Goal: Navigation & Orientation: Find specific page/section

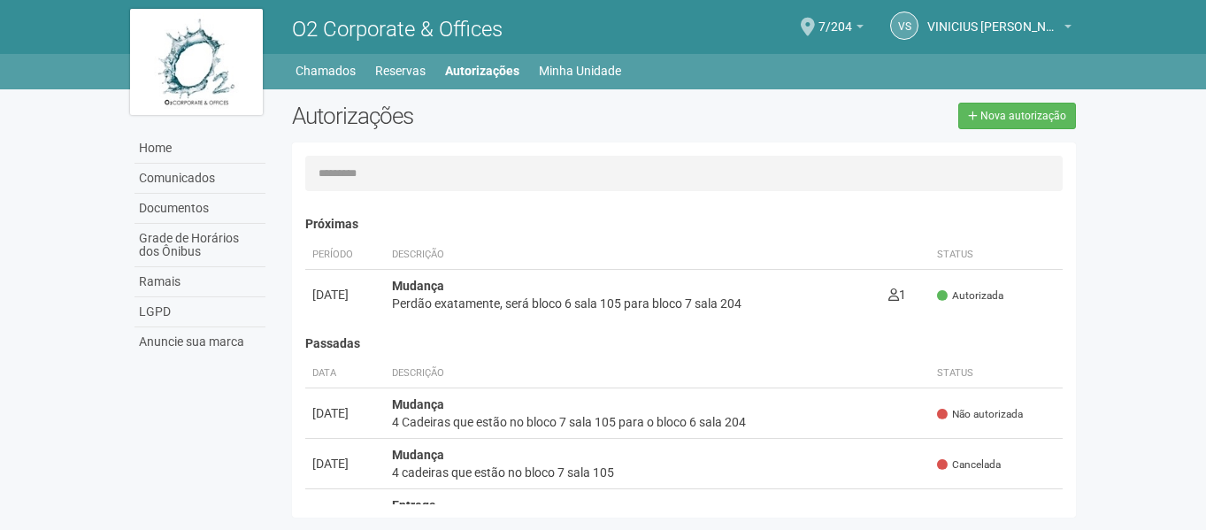
scroll to position [27, 0]
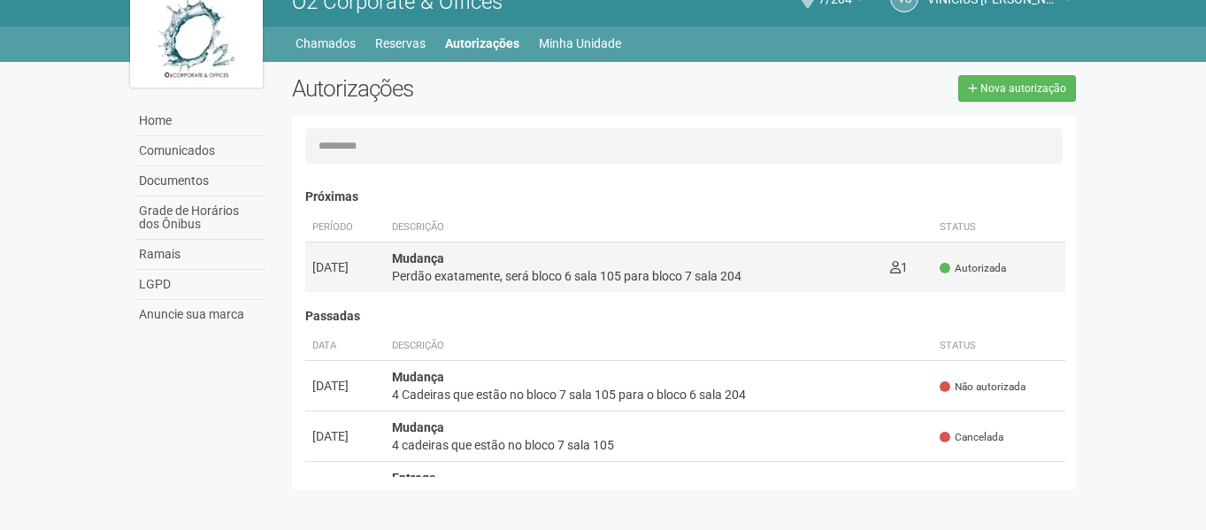
click at [954, 261] on span "Autorizada" at bounding box center [972, 268] width 66 height 15
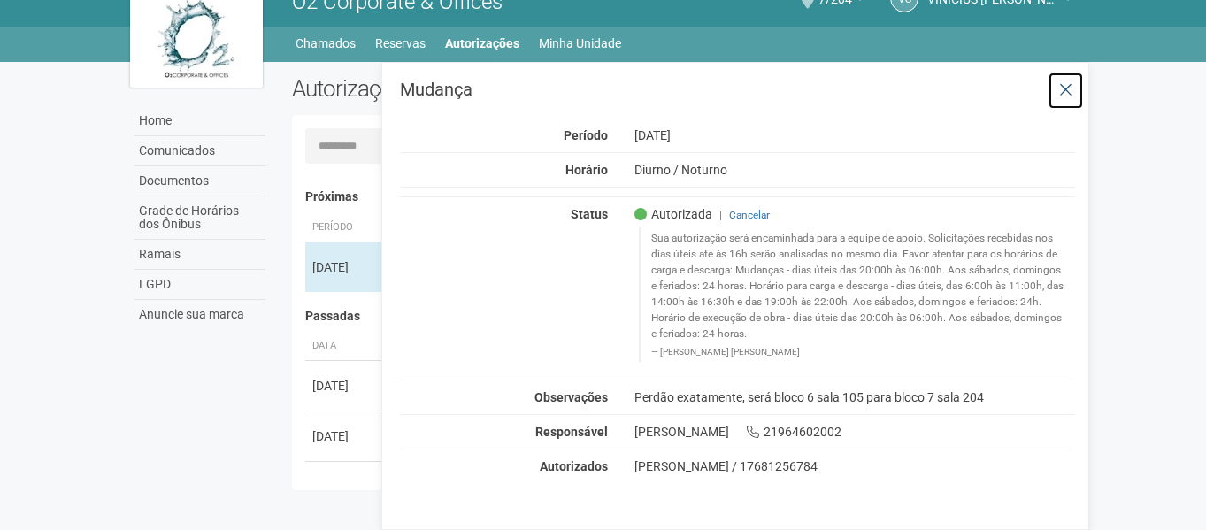
click at [1062, 94] on icon at bounding box center [1065, 90] width 13 height 18
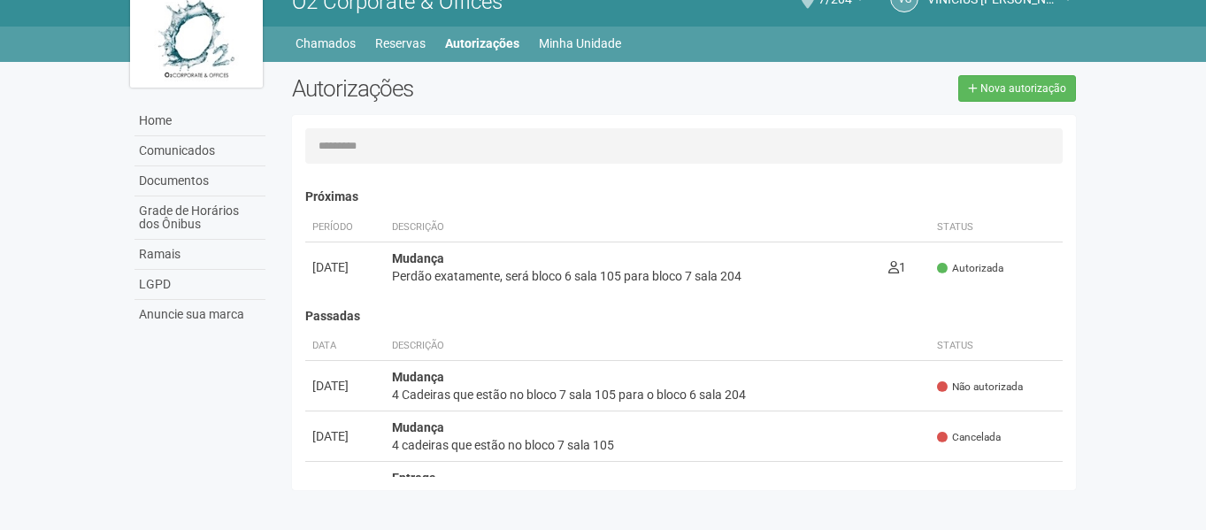
click at [167, 426] on div "Home Comunicados Documentos Grade de Horários dos Ônibus Ramais LGPD Anuncie su…" at bounding box center [603, 280] width 973 height 437
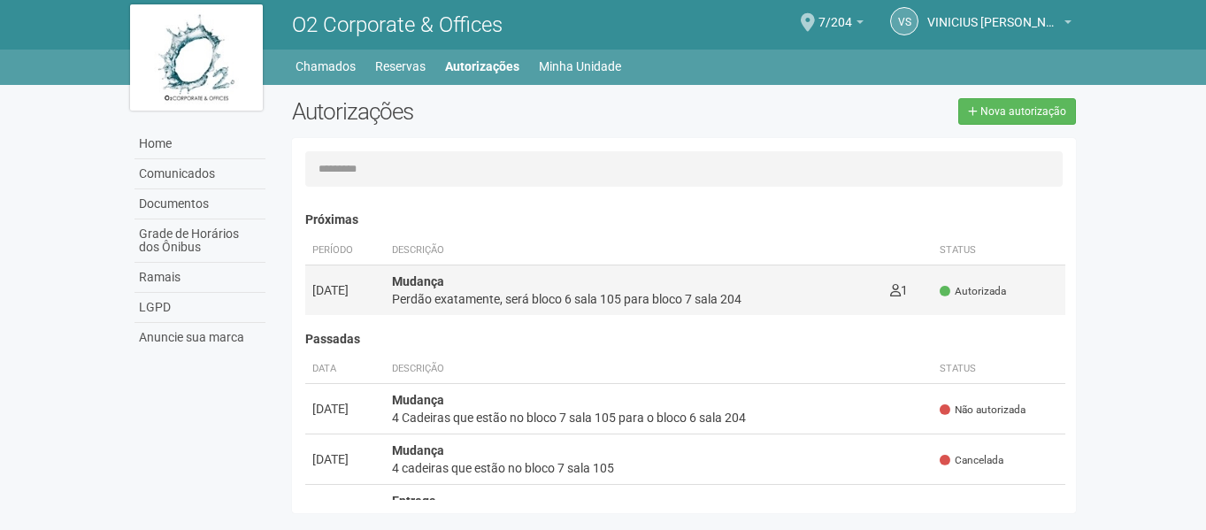
scroll to position [0, 0]
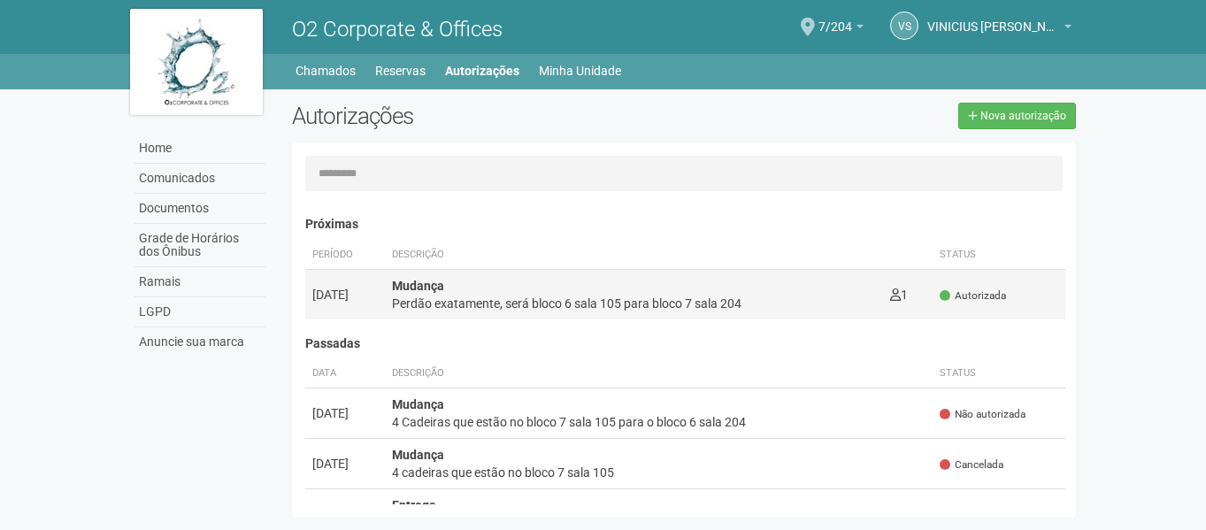
click at [967, 294] on span "Autorizada" at bounding box center [972, 295] width 66 height 15
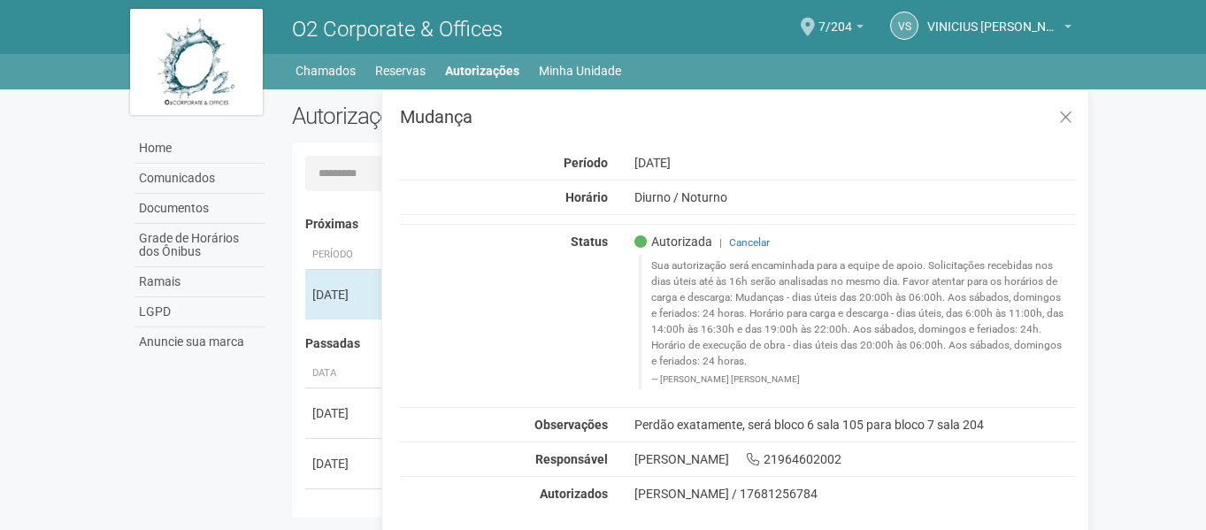
scroll to position [27, 0]
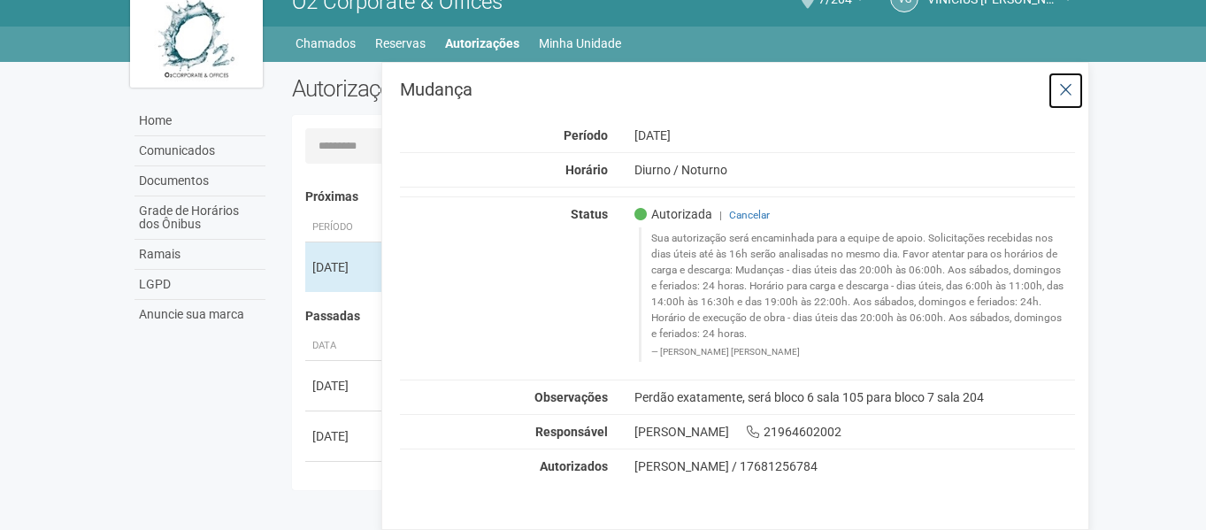
click at [1075, 91] on button at bounding box center [1065, 91] width 36 height 38
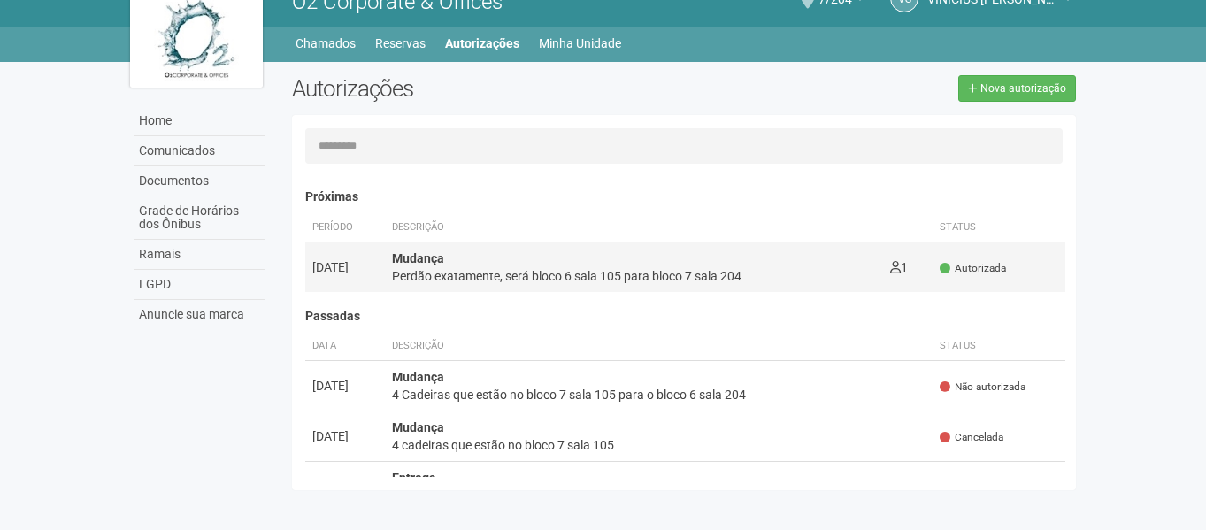
scroll to position [0, 0]
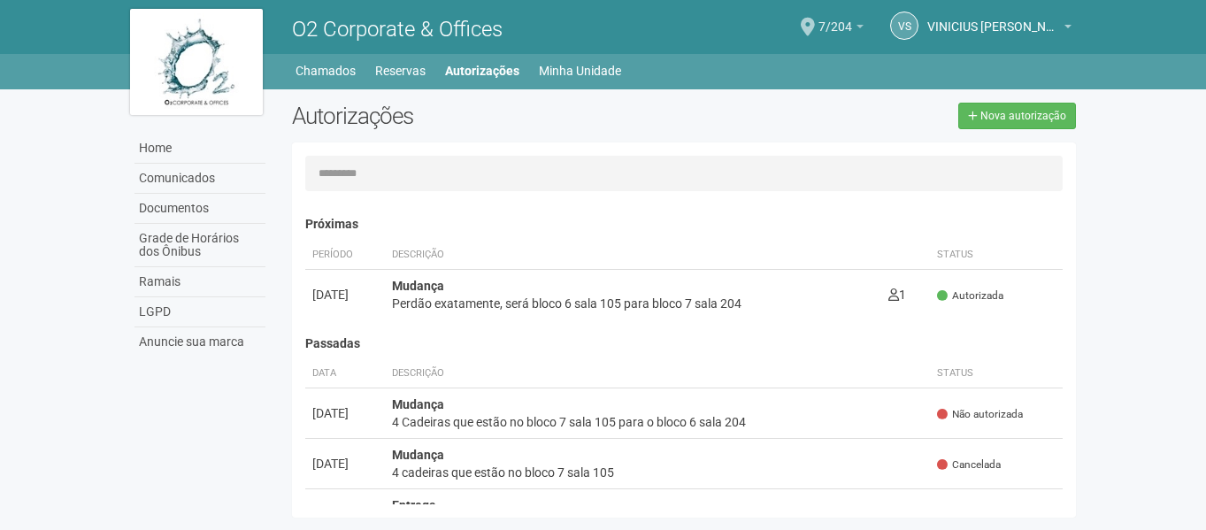
click at [854, 29] on link "7/204" at bounding box center [840, 29] width 45 height 14
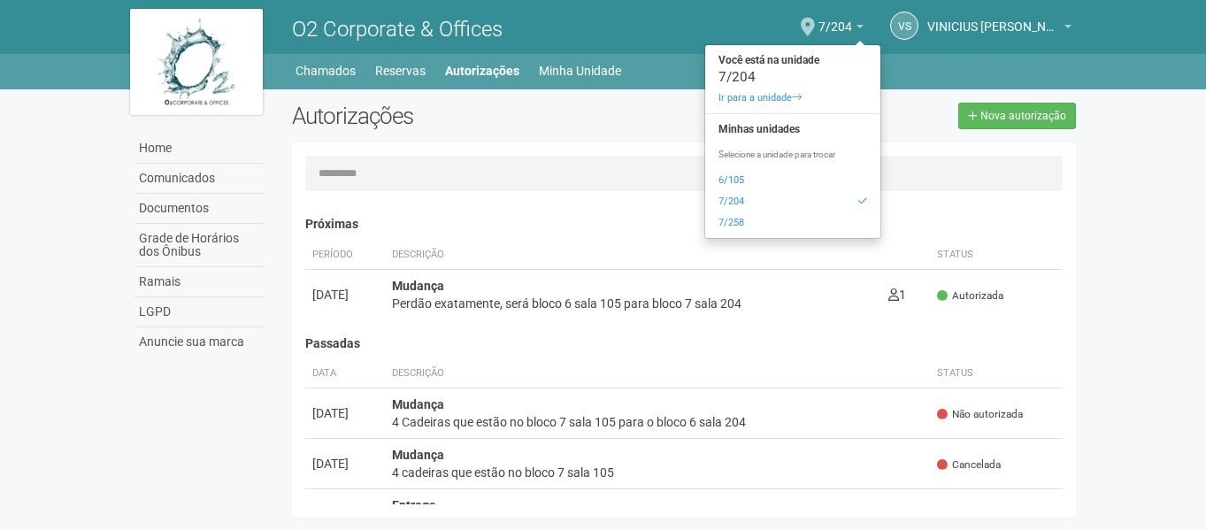
click at [614, 132] on div "Autorizações" at bounding box center [481, 123] width 405 height 40
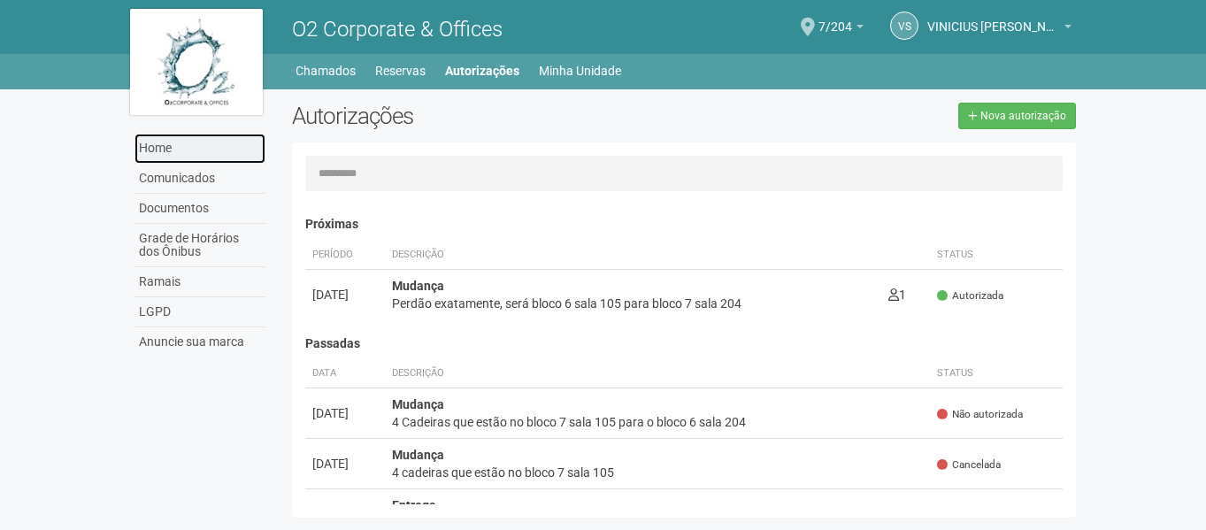
click at [241, 145] on link "Home" at bounding box center [199, 149] width 131 height 30
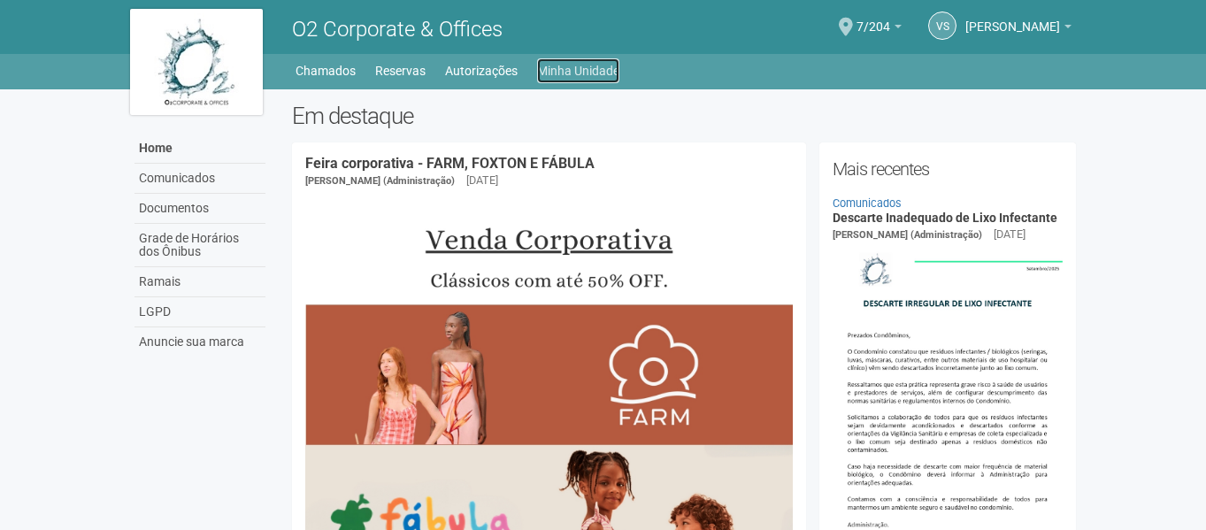
click at [583, 72] on link "Minha Unidade" at bounding box center [578, 70] width 82 height 25
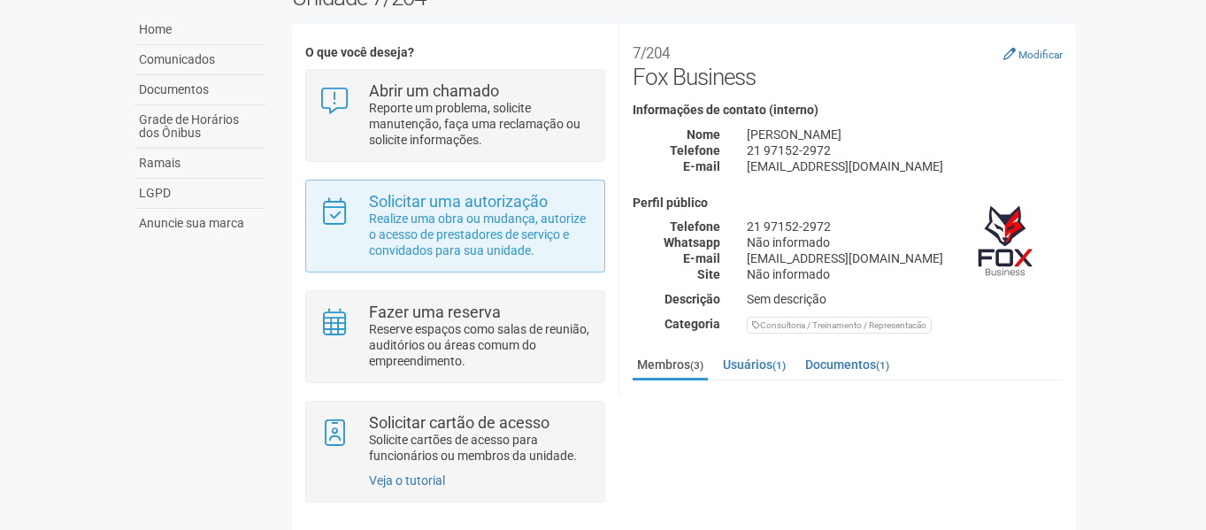
scroll to position [134, 0]
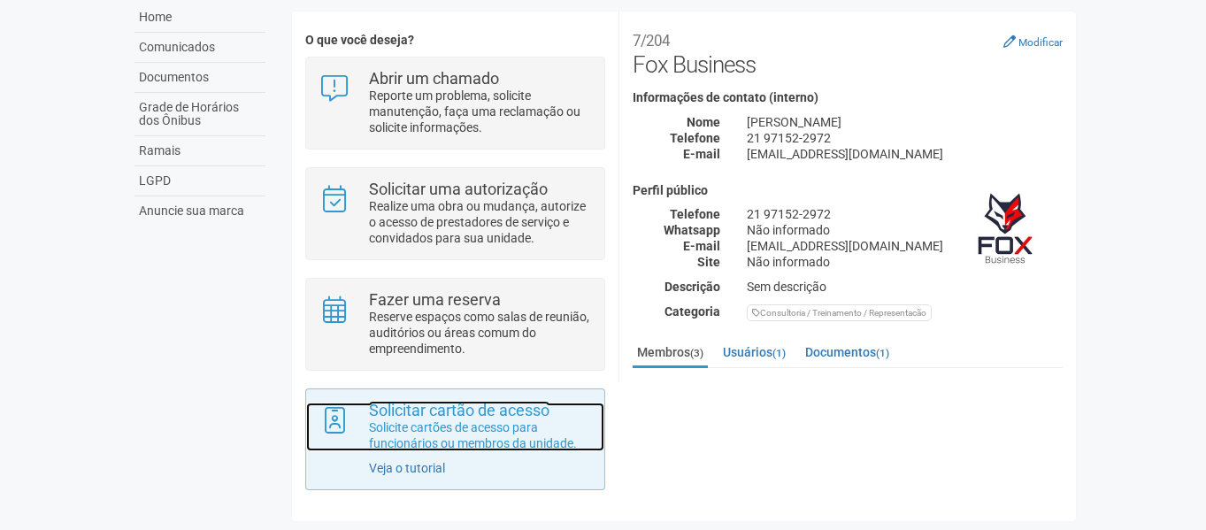
click at [471, 433] on p "Solicite cartões de acesso para funcionários ou membros da unidade." at bounding box center [480, 435] width 222 height 32
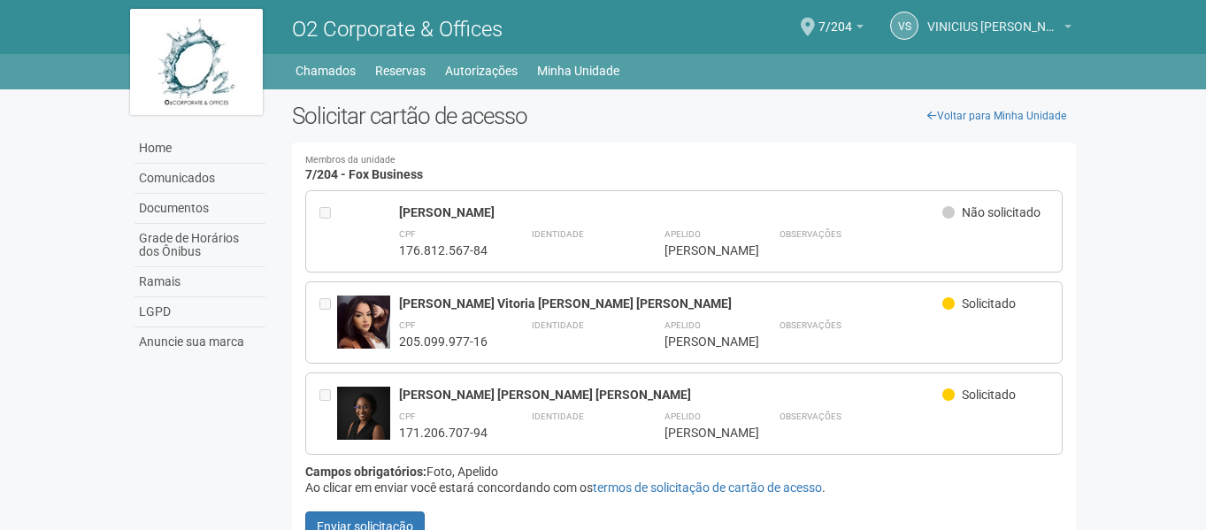
click at [1066, 24] on link "[PERSON_NAME]" at bounding box center [999, 29] width 144 height 14
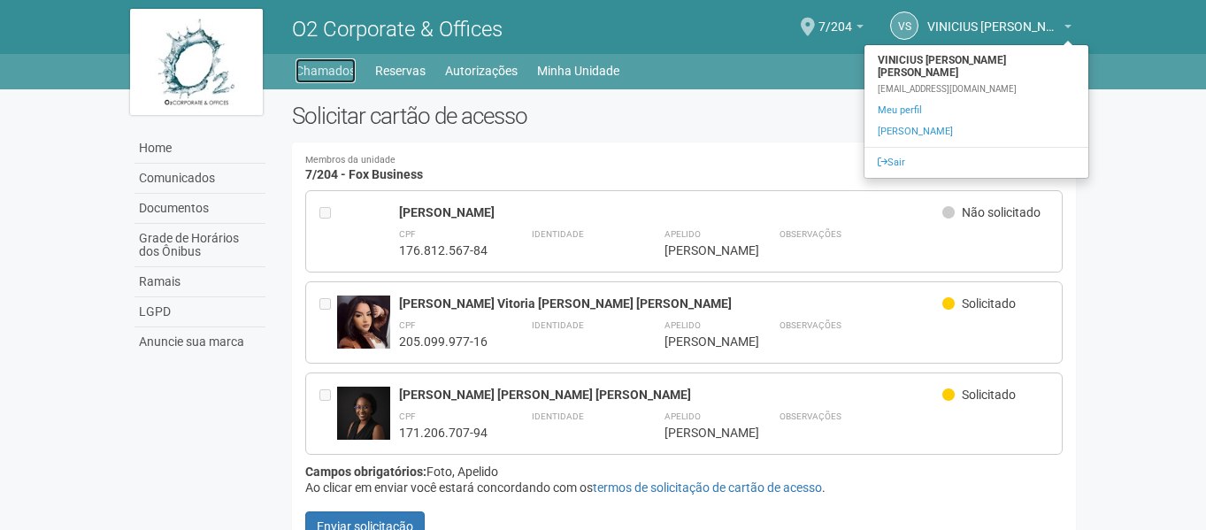
click at [328, 70] on link "Chamados" at bounding box center [325, 70] width 60 height 25
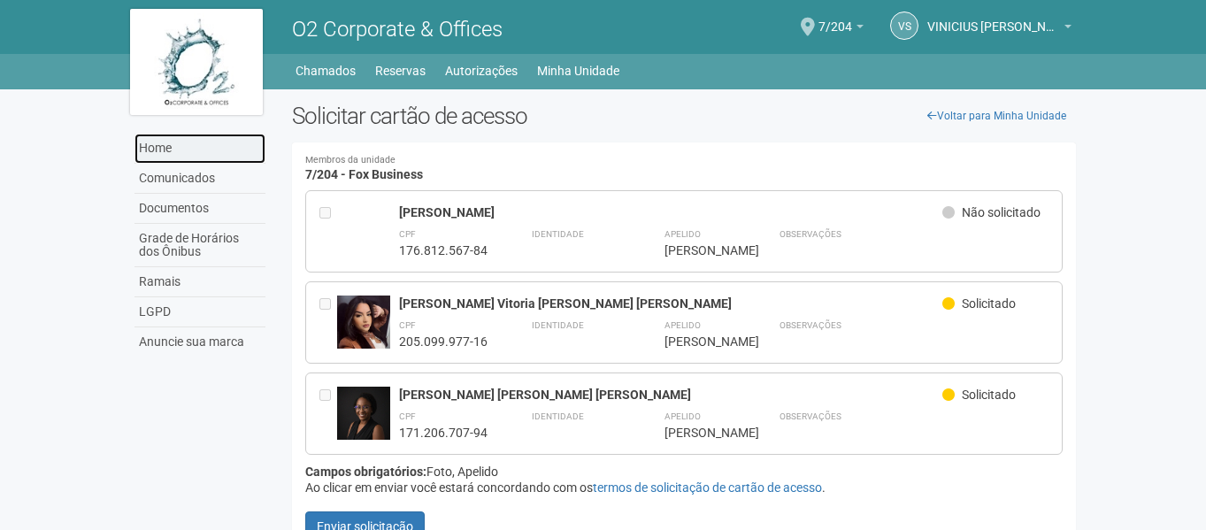
click at [188, 156] on link "Home" at bounding box center [199, 149] width 131 height 30
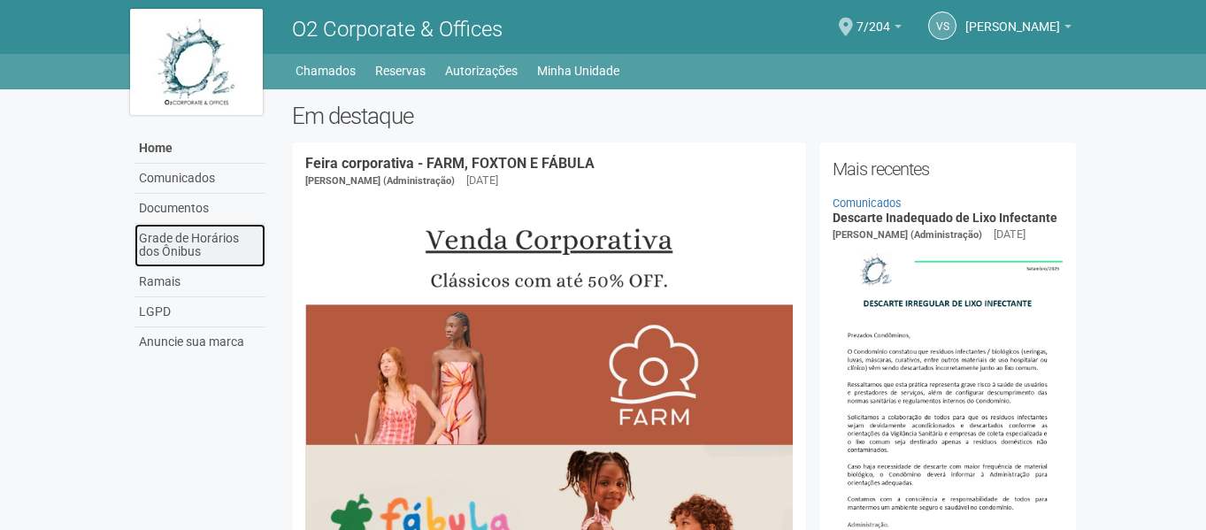
click at [220, 246] on link "Grade de Horários dos Ônibus" at bounding box center [199, 245] width 131 height 43
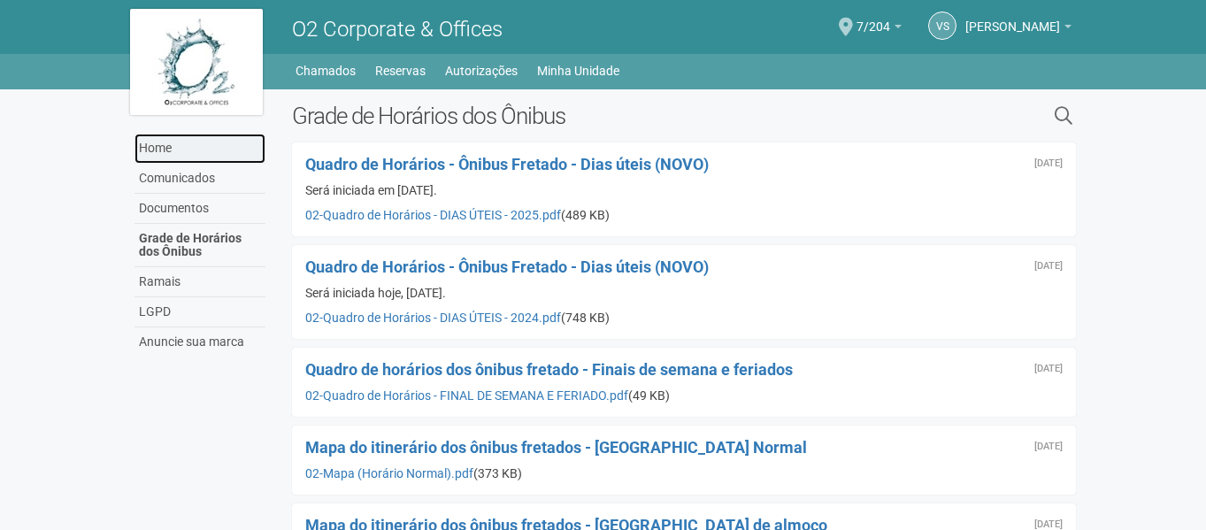
click at [186, 144] on link "Home" at bounding box center [199, 149] width 131 height 30
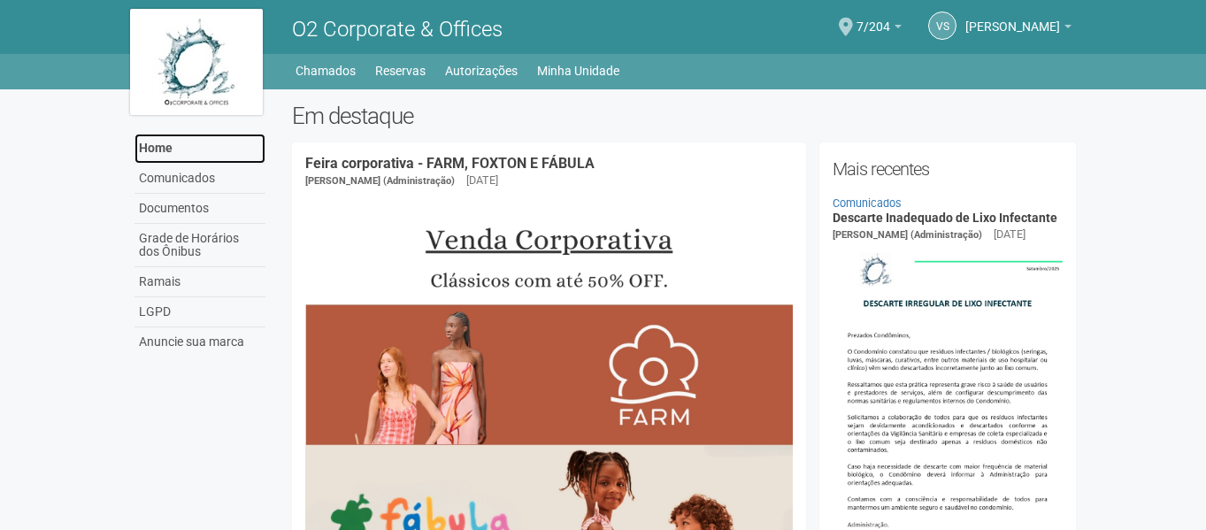
click at [160, 151] on link "Home" at bounding box center [199, 149] width 131 height 30
